Goal: Navigation & Orientation: Understand site structure

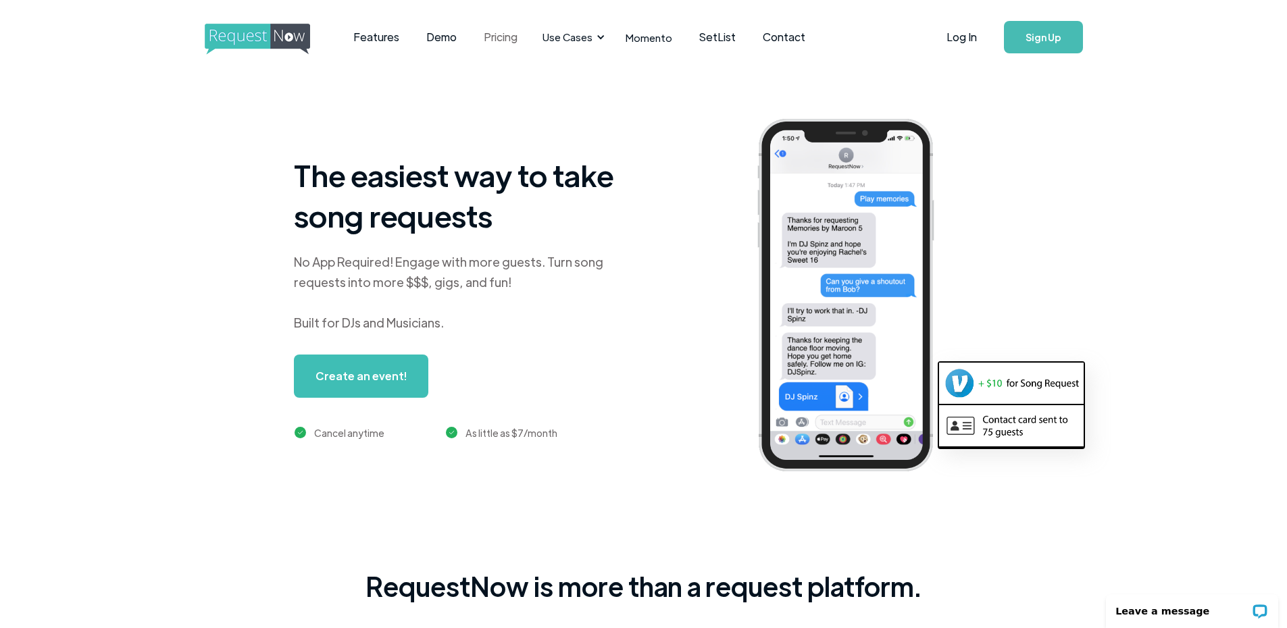
click at [505, 34] on link "Pricing" at bounding box center [500, 37] width 61 height 42
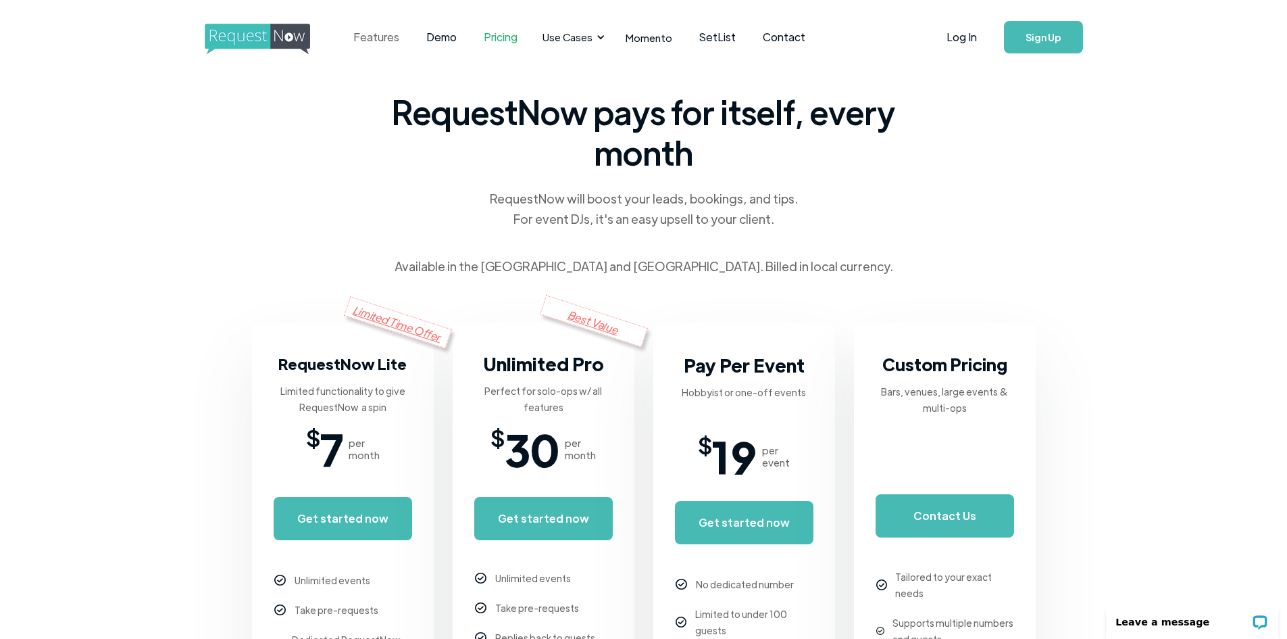
click at [351, 36] on link "Features" at bounding box center [376, 37] width 73 height 42
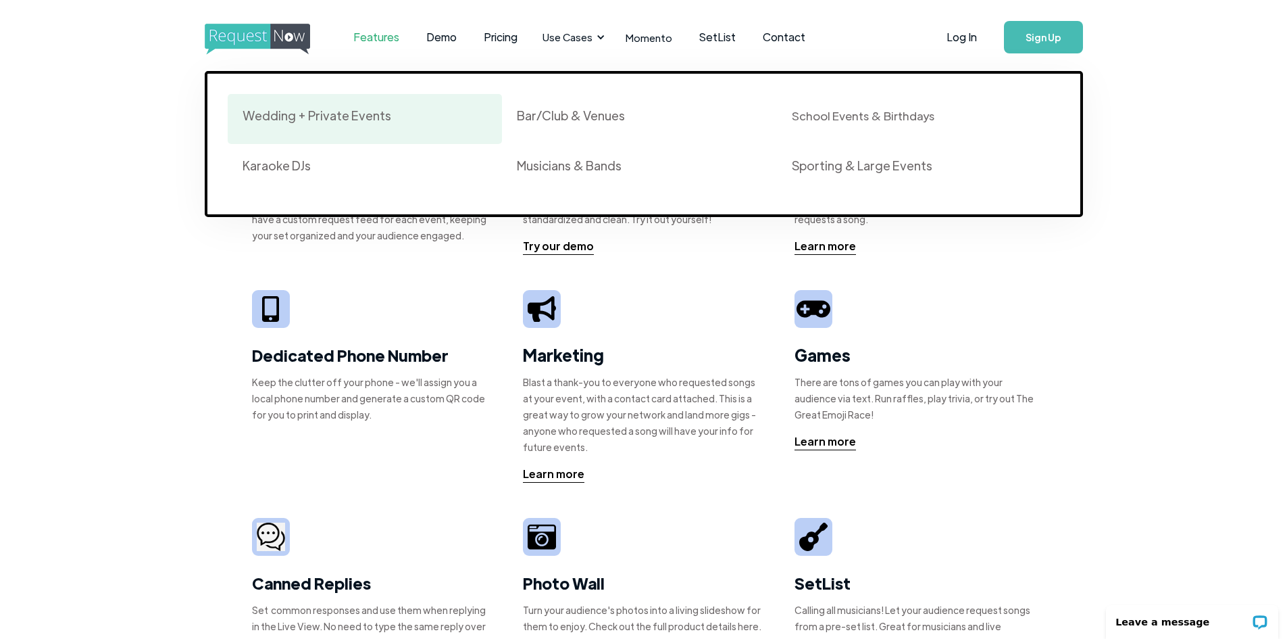
click at [342, 111] on div "Wedding + Private Events" at bounding box center [317, 115] width 149 height 16
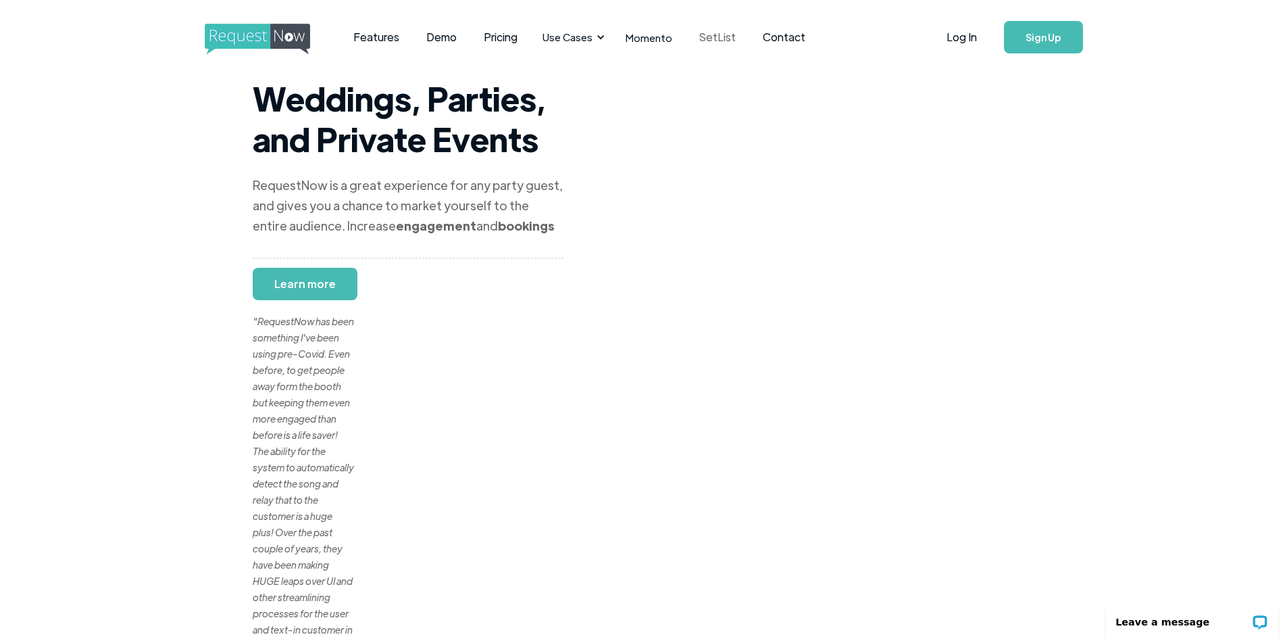
click at [689, 33] on link "SetList" at bounding box center [718, 37] width 64 height 42
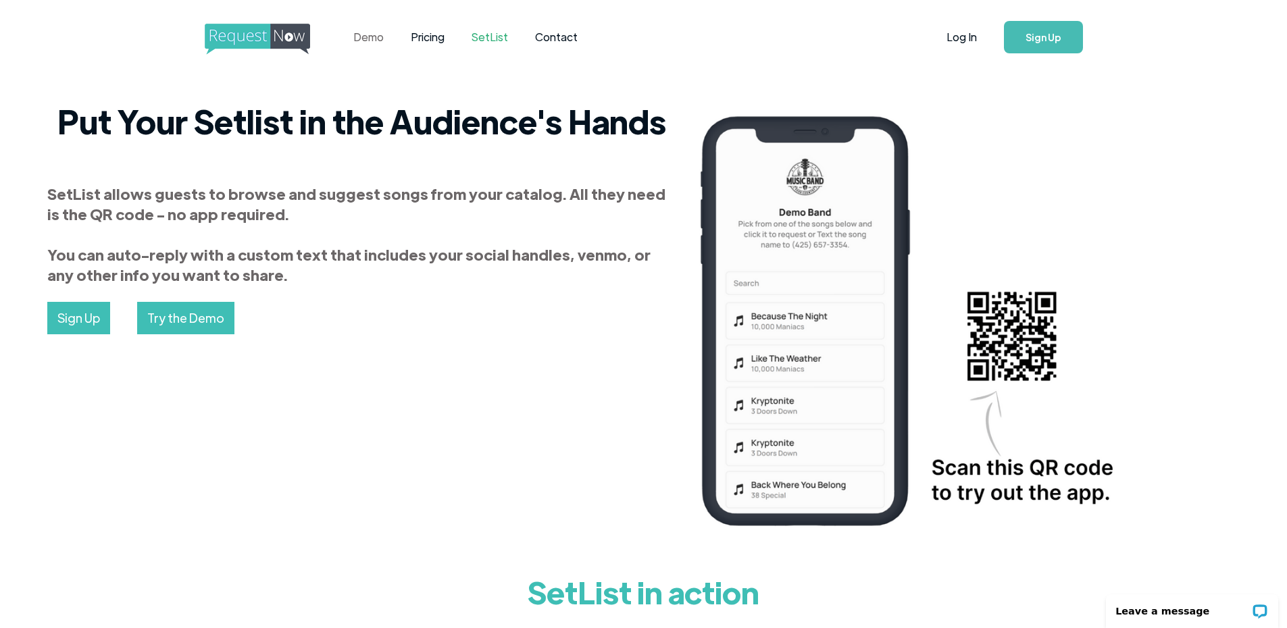
click at [375, 40] on link "Demo" at bounding box center [368, 37] width 57 height 42
click at [280, 36] on img "home" at bounding box center [270, 39] width 130 height 31
